Goal: Task Accomplishment & Management: Complete application form

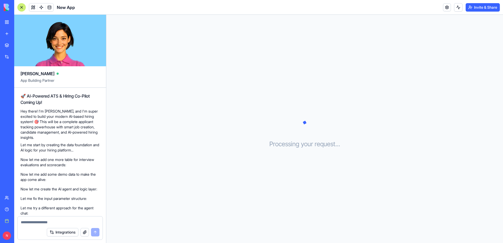
scroll to position [559, 0]
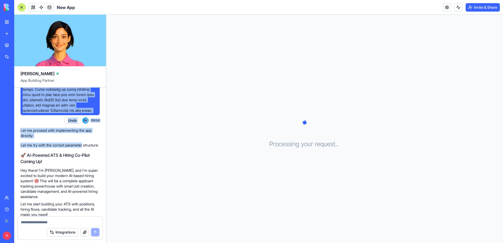
scroll to position [237, 0]
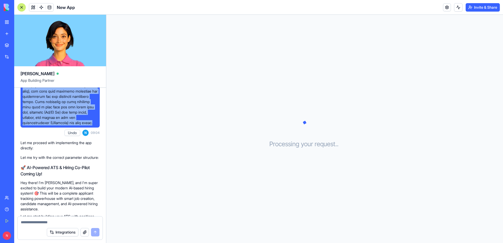
drag, startPoint x: 23, startPoint y: 105, endPoint x: 72, endPoint y: 133, distance: 56.0
click at [72, 125] on span at bounding box center [60, 59] width 75 height 131
copy span "Build a modern AI Based ATS - Applicant tracking system & hiring co-pilot. The …"
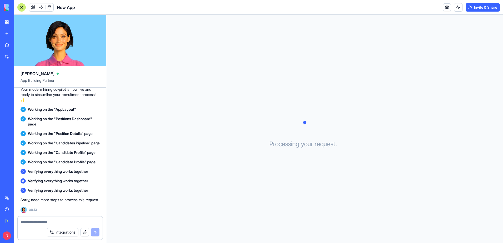
scroll to position [559, 0]
click at [34, 9] on button at bounding box center [33, 7] width 8 height 8
click at [158, 235] on button "Dev Mode" at bounding box center [157, 235] width 8 height 5
click at [156, 235] on button "Dev Mode" at bounding box center [157, 235] width 8 height 5
click at [128, 34] on button "Pages" at bounding box center [136, 36] width 55 height 8
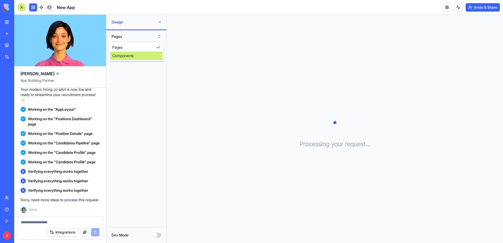
click at [129, 53] on div "Components" at bounding box center [136, 56] width 52 height 8
click at [129, 36] on button "Components" at bounding box center [136, 36] width 55 height 8
click at [125, 45] on div "Pages" at bounding box center [136, 47] width 52 height 8
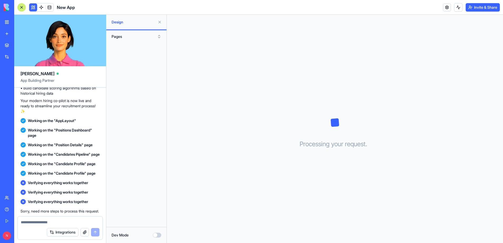
scroll to position [507, 0]
click at [142, 24] on span "Design" at bounding box center [134, 21] width 44 height 5
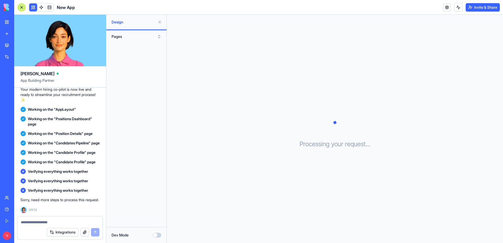
scroll to position [559, 0]
click at [40, 4] on link at bounding box center [41, 7] width 8 height 8
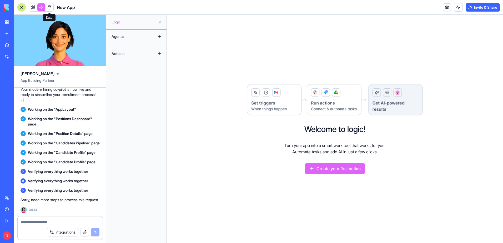
click at [48, 11] on link at bounding box center [49, 7] width 8 height 8
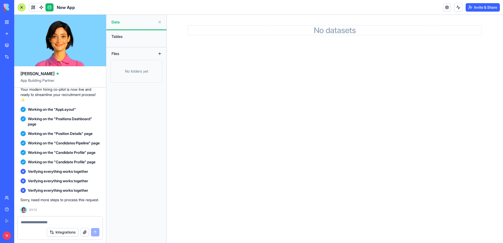
scroll to position [559, 0]
click at [41, 224] on textarea at bounding box center [60, 222] width 79 height 5
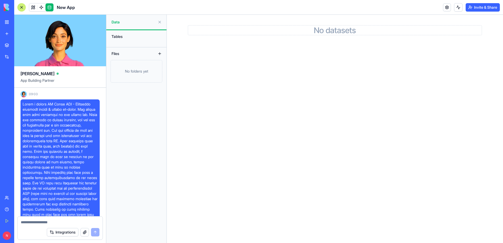
scroll to position [131, 0]
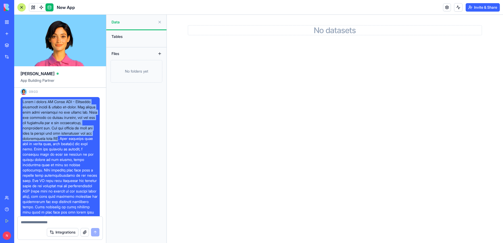
drag, startPoint x: 23, startPoint y: 107, endPoint x: 59, endPoint y: 144, distance: 51.1
click at [59, 144] on span at bounding box center [60, 164] width 75 height 131
copy span "Build a modern AI Based ATS - Applicant tracking system & hiring co-pilot. The …"
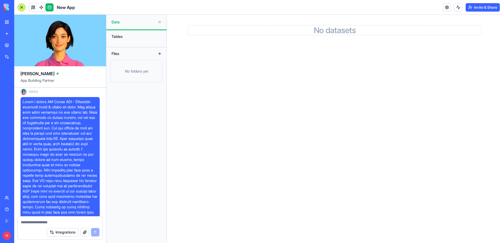
click at [73, 222] on textarea at bounding box center [60, 222] width 79 height 5
paste textarea "**********"
type textarea "**********"
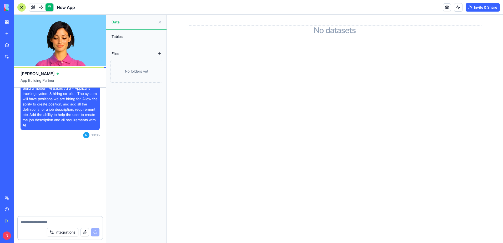
scroll to position [700, 0]
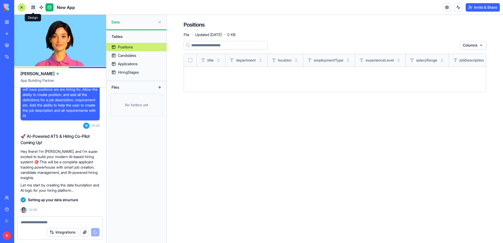
click at [32, 9] on link at bounding box center [33, 7] width 8 height 8
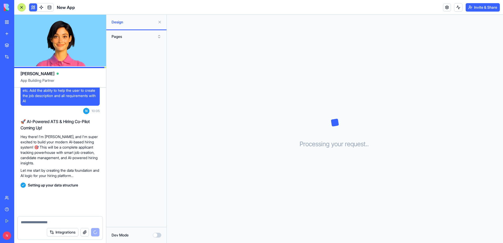
scroll to position [715, 0]
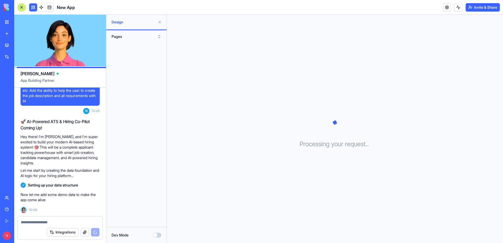
click at [159, 22] on button at bounding box center [159, 22] width 8 height 8
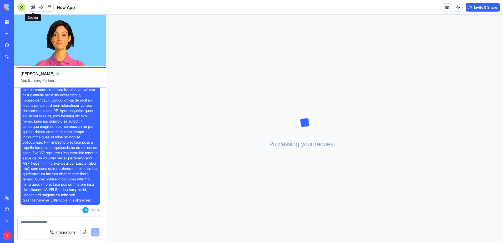
scroll to position [163, 0]
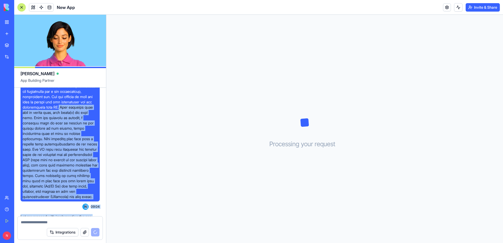
drag, startPoint x: 60, startPoint y: 113, endPoint x: 30, endPoint y: 152, distance: 49.8
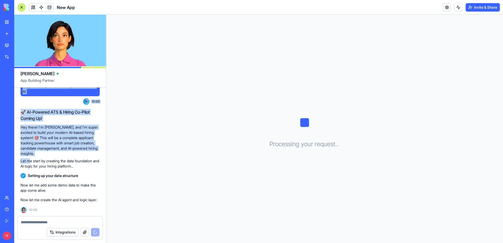
copy div "Lore ipsumdol sita cons ad elitse doei, temp incid(u) lab etdo magn. Aliq eni a…"
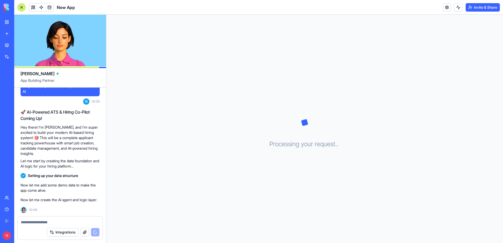
click at [65, 224] on textarea at bounding box center [60, 222] width 79 height 5
paste textarea "**********"
type textarea "**********"
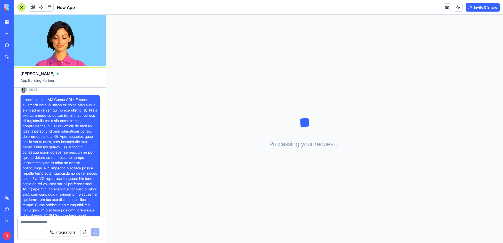
scroll to position [125, 0]
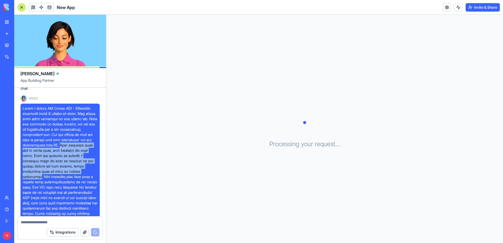
drag, startPoint x: 60, startPoint y: 150, endPoint x: 43, endPoint y: 183, distance: 37.4
click at [43, 183] on span at bounding box center [60, 171] width 75 height 131
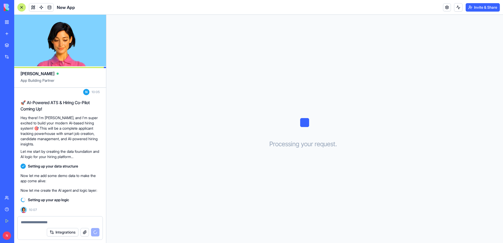
copy span "Each position will have an hiring flow, with owner(s) for each step. When the p…"
click at [49, 223] on textarea at bounding box center [60, 222] width 79 height 5
paste textarea "**********"
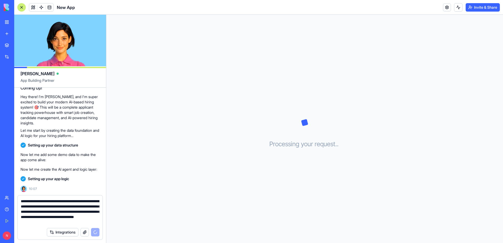
scroll to position [760, 0]
type textarea "**********"
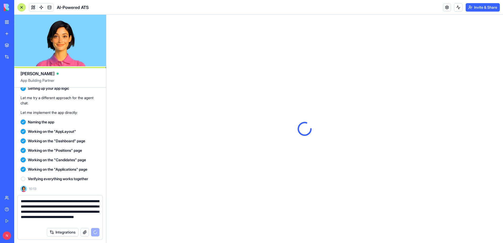
scroll to position [0, 0]
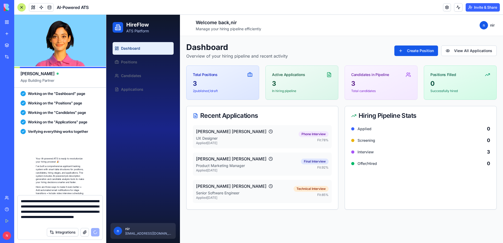
scroll to position [956, 0]
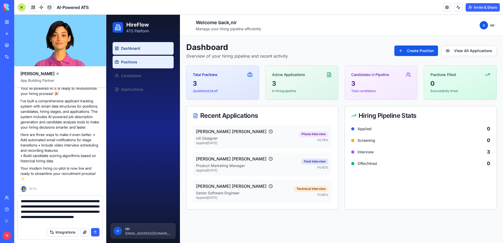
click at [136, 65] on link "Positions" at bounding box center [143, 62] width 61 height 13
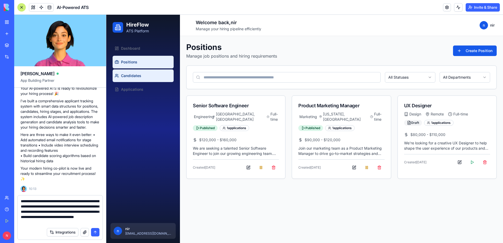
click at [151, 79] on link "Candidates" at bounding box center [143, 75] width 61 height 13
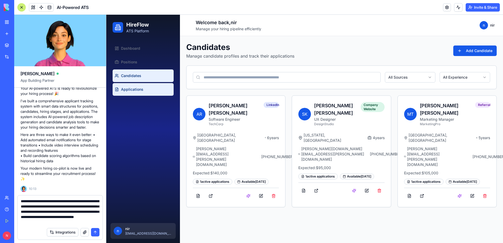
click at [151, 86] on link "Applications" at bounding box center [143, 89] width 61 height 13
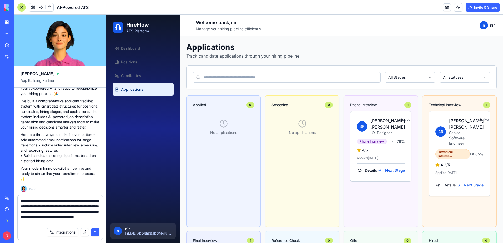
click at [96, 231] on button "submit" at bounding box center [95, 232] width 8 height 8
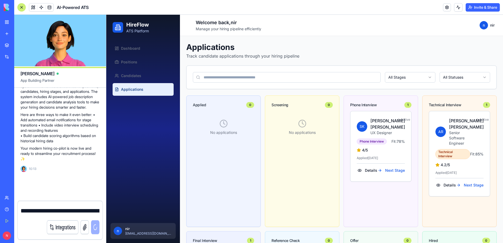
scroll to position [981, 0]
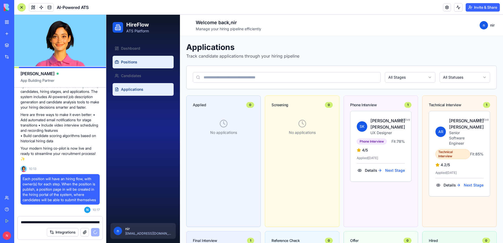
click at [138, 60] on link "Positions" at bounding box center [143, 62] width 61 height 13
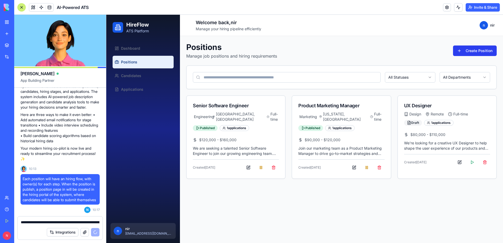
click at [469, 49] on button "Create Position" at bounding box center [475, 50] width 44 height 11
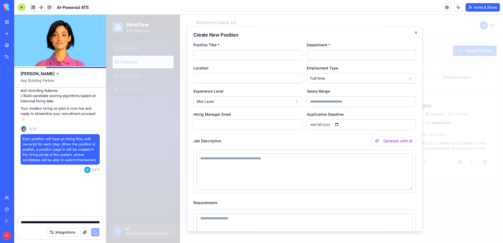
scroll to position [1031, 0]
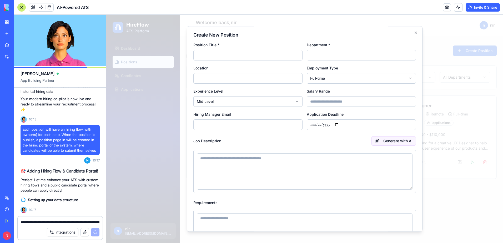
click at [390, 142] on button "Generate with AI" at bounding box center [393, 140] width 44 height 9
click at [414, 33] on icon "button" at bounding box center [416, 33] width 4 height 4
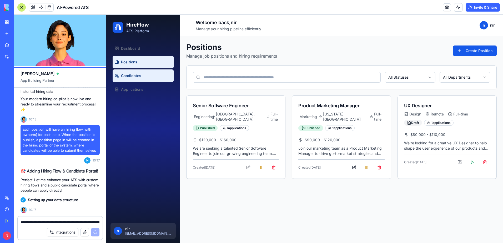
click at [157, 79] on link "Candidates" at bounding box center [143, 75] width 61 height 13
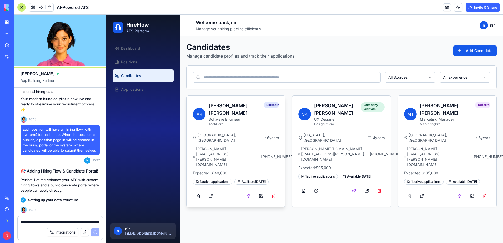
click at [265, 135] on div "6 years" at bounding box center [272, 137] width 14 height 5
click at [260, 191] on button at bounding box center [261, 195] width 11 height 9
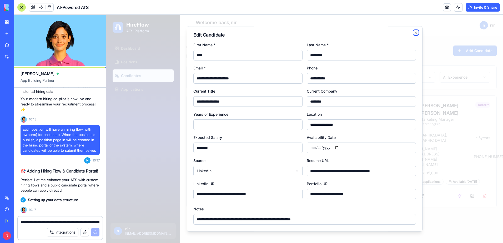
click at [414, 33] on icon "button" at bounding box center [416, 33] width 4 height 4
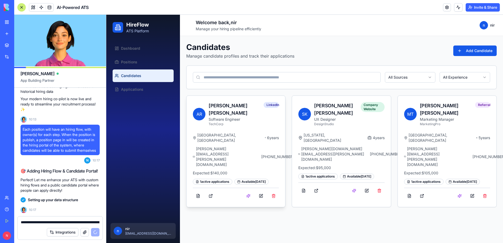
click at [197, 109] on span "A R" at bounding box center [199, 114] width 13 height 13
click at [197, 191] on link at bounding box center [198, 195] width 11 height 9
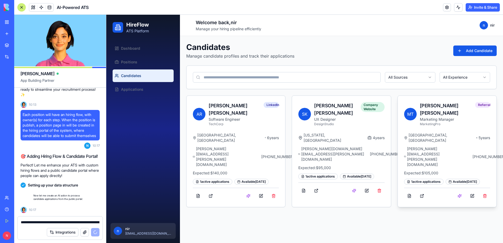
scroll to position [1055, 0]
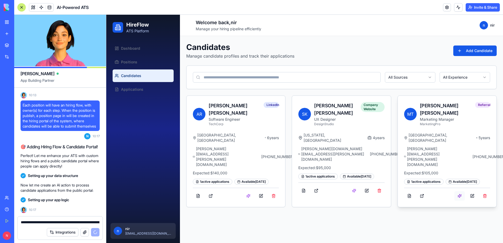
click at [458, 191] on button at bounding box center [459, 195] width 11 height 9
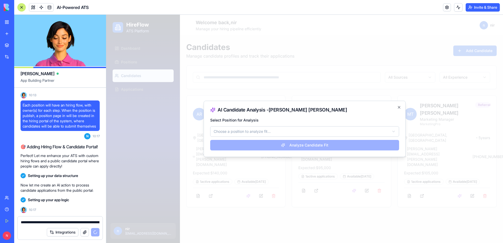
click at [315, 134] on body "HireFlow ATS Platform Dashboard Positions Candidates Applications n nir [EMAIL_…" at bounding box center [304, 129] width 397 height 228
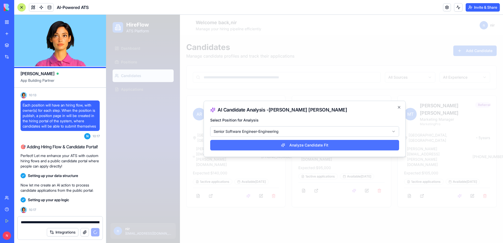
click at [303, 144] on button "Analyze Candidate Fit" at bounding box center [304, 145] width 189 height 11
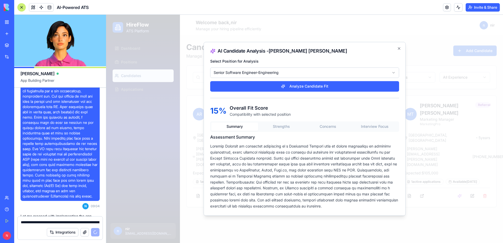
scroll to position [168, 0]
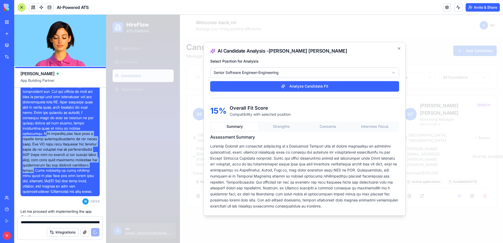
drag, startPoint x: 46, startPoint y: 138, endPoint x: 72, endPoint y: 174, distance: 44.8
click at [72, 174] on span at bounding box center [60, 128] width 75 height 131
copy span "ach position will also have a profile with characteristics of the ideal hire. T…"
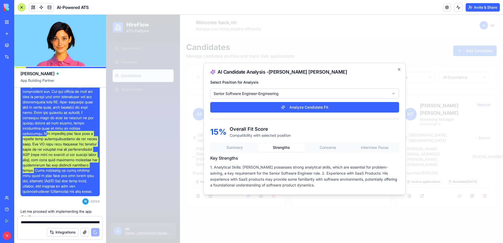
click at [278, 129] on div "15 % Overall Fit Score Compatibility with selected position Summary Strengths C…" at bounding box center [304, 153] width 189 height 69
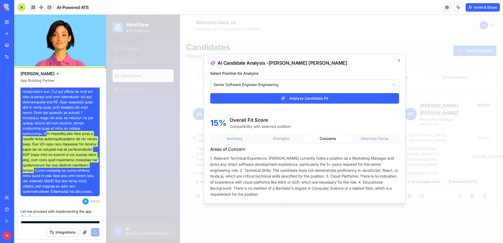
click at [326, 149] on div "Summary Strengths Concerns Interview Focus Areas of Concern 1. Relevant Technic…" at bounding box center [304, 165] width 189 height 64
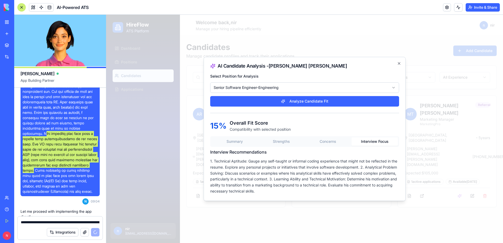
click at [361, 136] on div "Summary Strengths Concerns Interview Focus" at bounding box center [304, 141] width 189 height 11
click at [398, 62] on icon "button" at bounding box center [399, 63] width 4 height 4
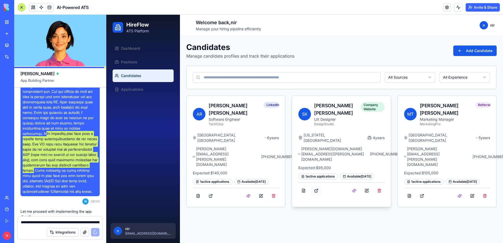
click at [316, 186] on link at bounding box center [316, 190] width 11 height 9
click at [259, 191] on button at bounding box center [261, 195] width 11 height 9
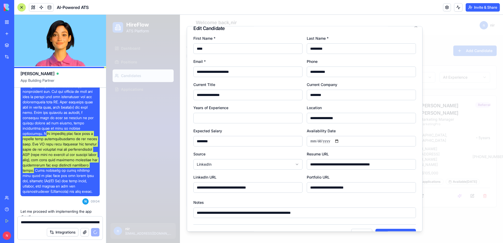
scroll to position [0, 0]
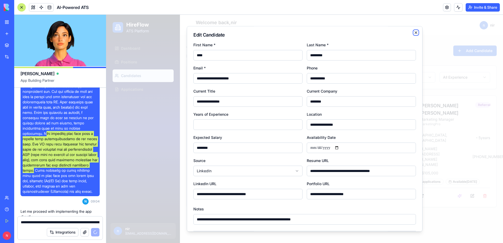
click at [414, 34] on icon "button" at bounding box center [416, 33] width 4 height 4
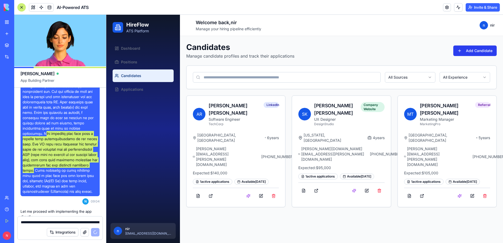
click at [468, 50] on button "Add Candidate" at bounding box center [474, 50] width 43 height 11
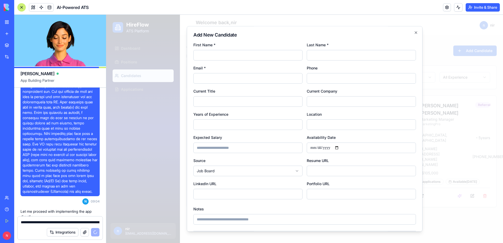
click at [212, 6] on header "AI-Powered ATS Invite & Share" at bounding box center [258, 7] width 489 height 15
click at [415, 34] on icon "button" at bounding box center [416, 33] width 2 height 2
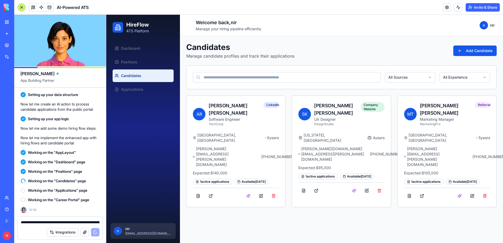
scroll to position [1141, 0]
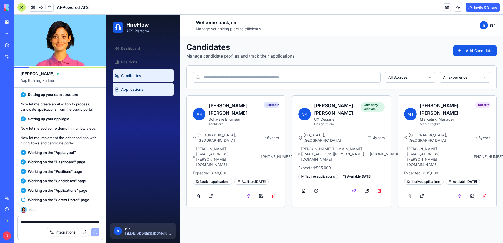
click at [135, 91] on span "Applications" at bounding box center [132, 89] width 22 height 5
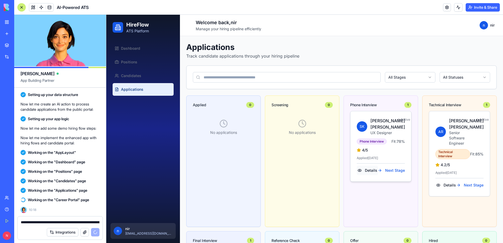
click at [363, 174] on button "Details" at bounding box center [367, 170] width 21 height 9
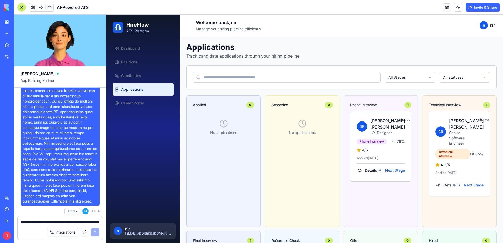
scroll to position [146, 0]
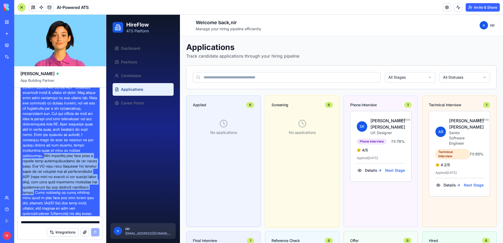
drag, startPoint x: 45, startPoint y: 159, endPoint x: 72, endPoint y: 197, distance: 46.4
click at [72, 197] on span at bounding box center [60, 150] width 75 height 131
copy span "Each position will also have a profile with characteristics of the ideal hire. …"
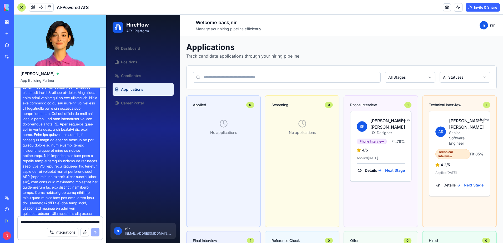
click at [67, 219] on div "**********" at bounding box center [60, 220] width 85 height 8
click at [68, 222] on textarea "**********" at bounding box center [60, 222] width 79 height 5
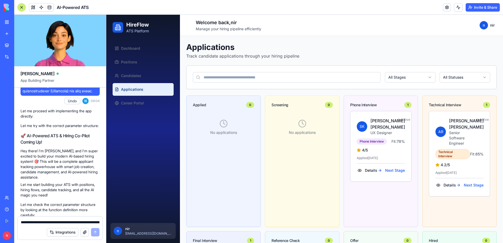
scroll to position [262, 0]
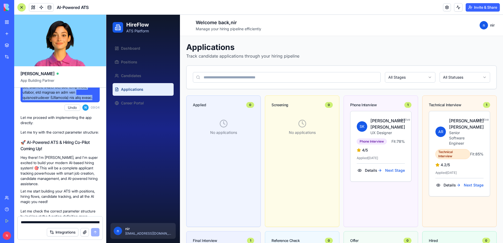
drag, startPoint x: 45, startPoint y: 161, endPoint x: 67, endPoint y: 107, distance: 58.2
click at [67, 100] on span at bounding box center [60, 34] width 75 height 131
copy span "Each position will also have a profile with characteristics of the ideal hire. …"
click at [54, 225] on div "Integrations" at bounding box center [60, 232] width 85 height 15
click at [55, 222] on textarea "**********" at bounding box center [60, 222] width 79 height 5
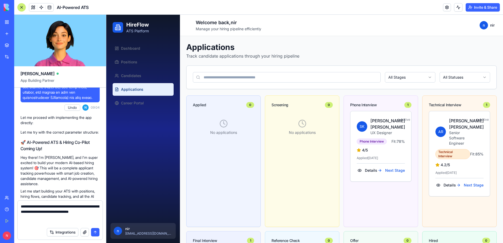
paste textarea "**********"
type textarea "**********"
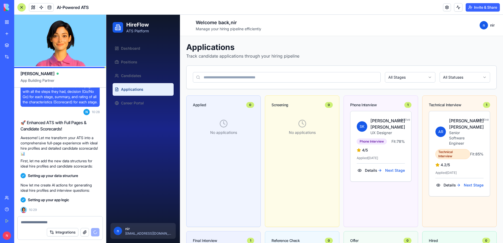
scroll to position [1562, 0]
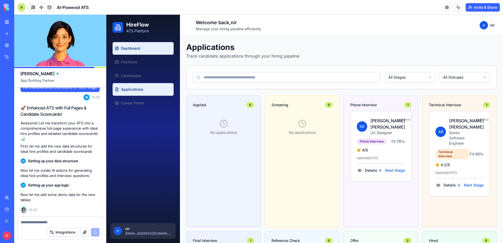
click at [130, 51] on link "Dashboard" at bounding box center [143, 48] width 61 height 13
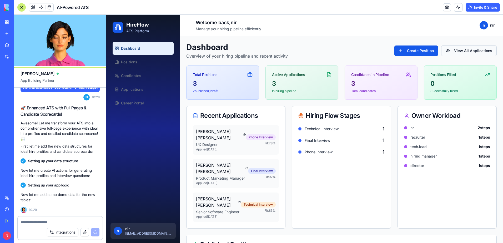
click at [453, 52] on button "View All Applications" at bounding box center [468, 50] width 55 height 11
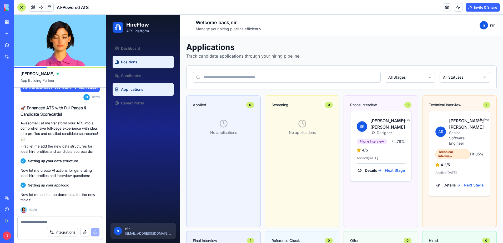
click at [129, 59] on link "Positions" at bounding box center [143, 62] width 61 height 13
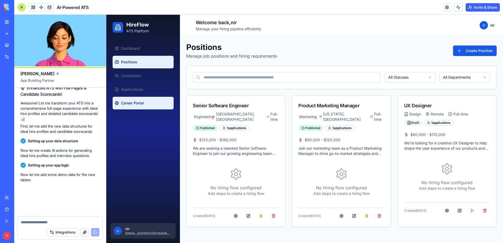
scroll to position [1582, 0]
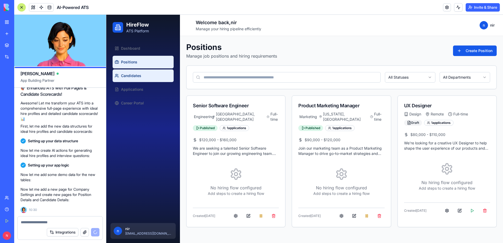
click at [140, 78] on span "Candidates" at bounding box center [131, 75] width 20 height 5
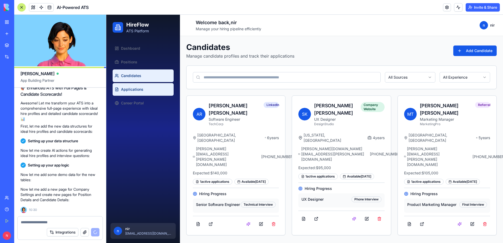
click at [138, 88] on span "Applications" at bounding box center [132, 89] width 22 height 5
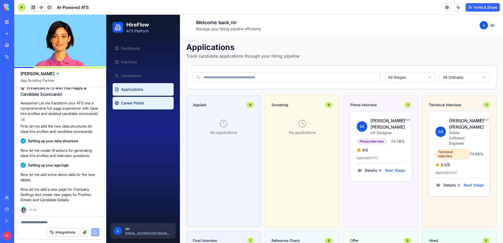
click at [140, 102] on span "Career Portal" at bounding box center [132, 102] width 23 height 5
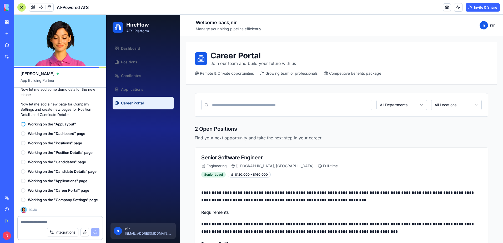
click at [71, 220] on textarea at bounding box center [60, 222] width 79 height 5
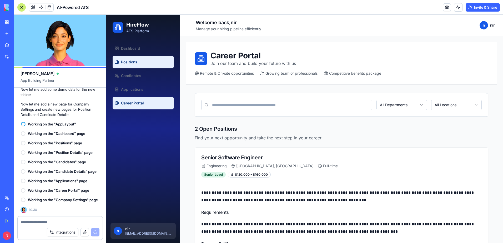
click at [139, 62] on link "Positions" at bounding box center [143, 62] width 61 height 13
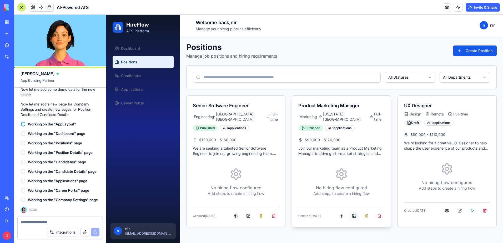
click at [354, 212] on button at bounding box center [354, 215] width 11 height 9
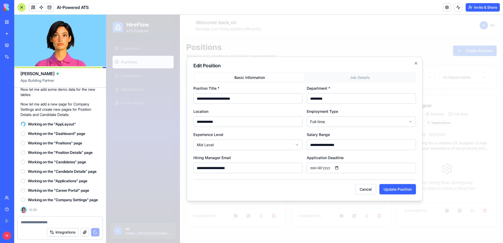
click at [341, 78] on div "**********" at bounding box center [304, 133] width 222 height 122
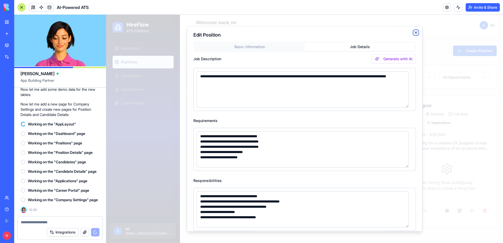
click at [414, 32] on icon "button" at bounding box center [416, 33] width 4 height 4
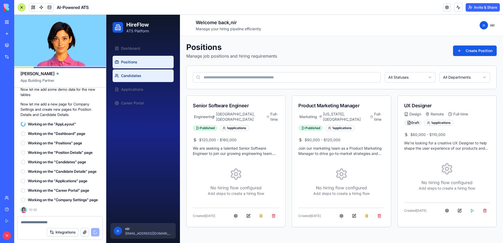
click at [147, 79] on link "Candidates" at bounding box center [143, 75] width 61 height 13
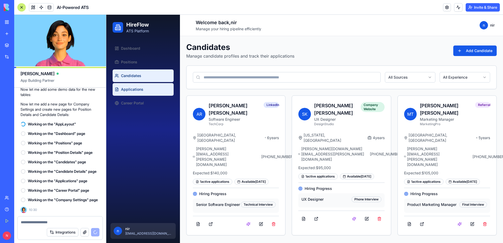
click at [148, 89] on link "Applications" at bounding box center [143, 89] width 61 height 13
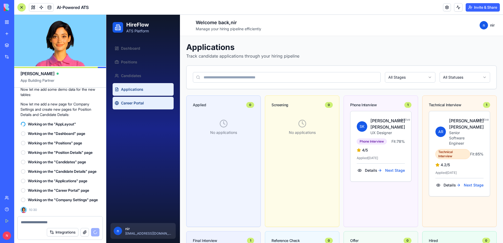
click at [143, 102] on span "Career Portal" at bounding box center [132, 102] width 23 height 5
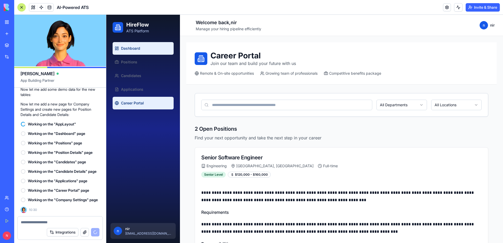
click at [154, 49] on link "Dashboard" at bounding box center [143, 48] width 61 height 13
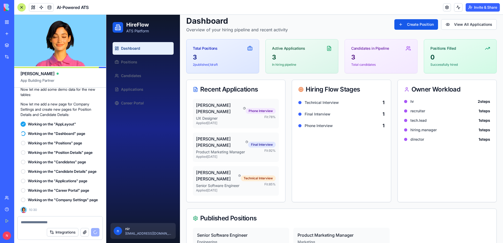
scroll to position [39, 0]
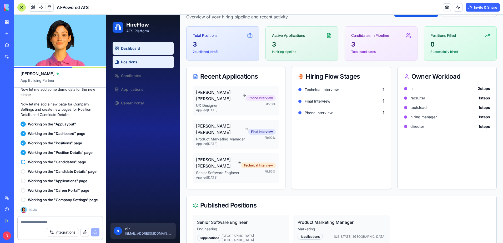
click at [125, 63] on span "Positions" at bounding box center [129, 61] width 16 height 5
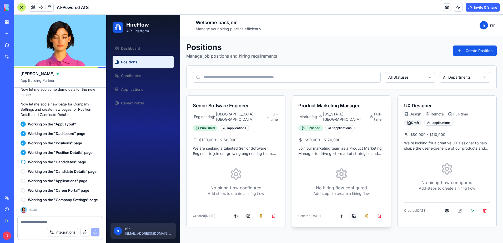
click at [352, 211] on button at bounding box center [354, 215] width 11 height 9
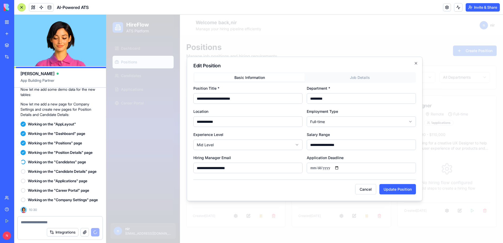
click at [353, 80] on div "**********" at bounding box center [304, 133] width 222 height 122
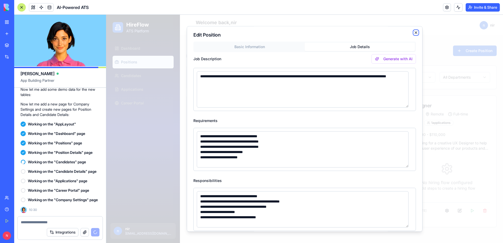
click at [414, 32] on icon "button" at bounding box center [416, 33] width 4 height 4
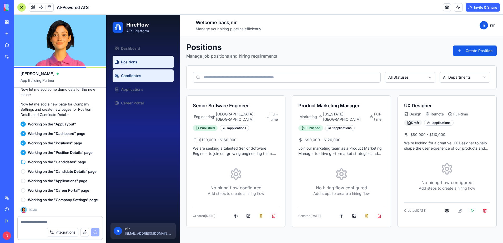
click at [138, 77] on span "Candidates" at bounding box center [131, 75] width 20 height 5
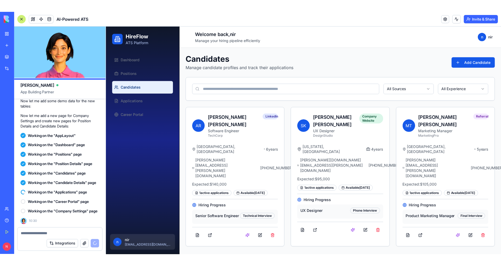
scroll to position [1654, 0]
